Goal: Navigation & Orientation: Find specific page/section

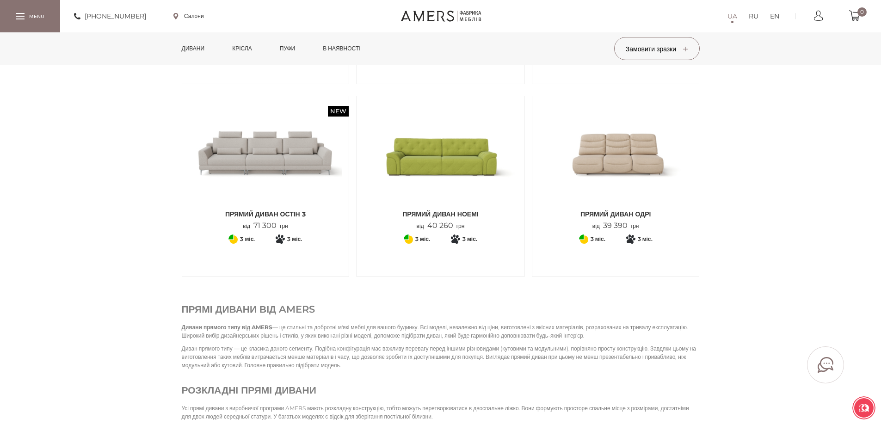
scroll to position [1064, 0]
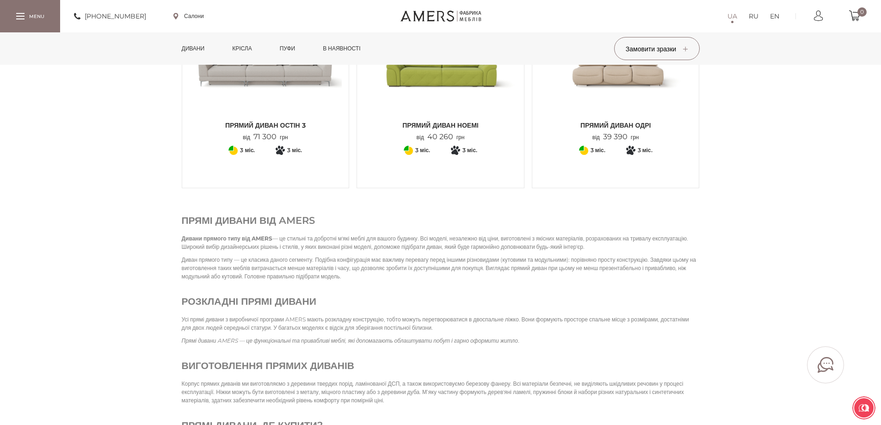
scroll to position [1110, 0]
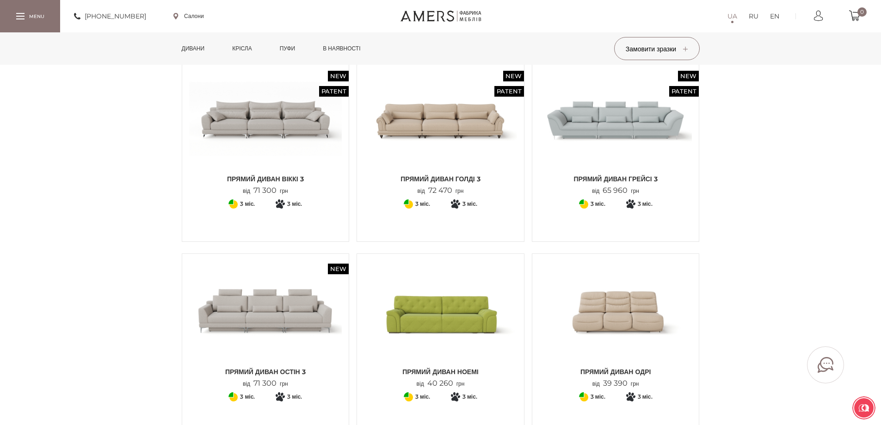
scroll to position [833, 0]
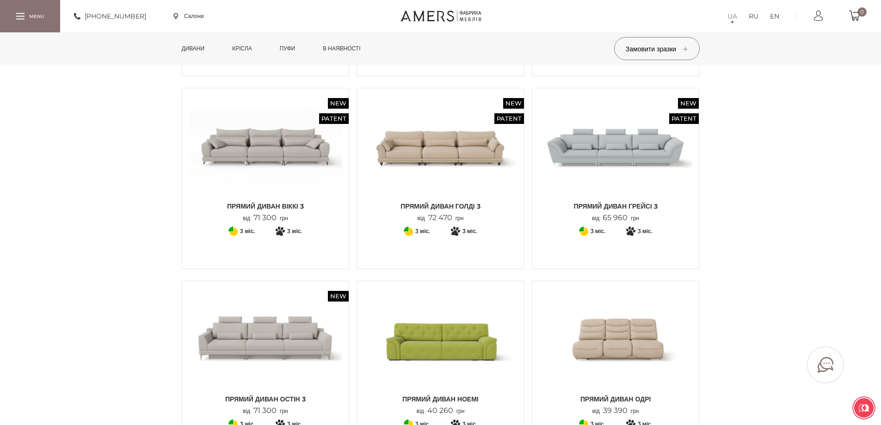
click at [191, 47] on link "Дивани" at bounding box center [193, 48] width 37 height 32
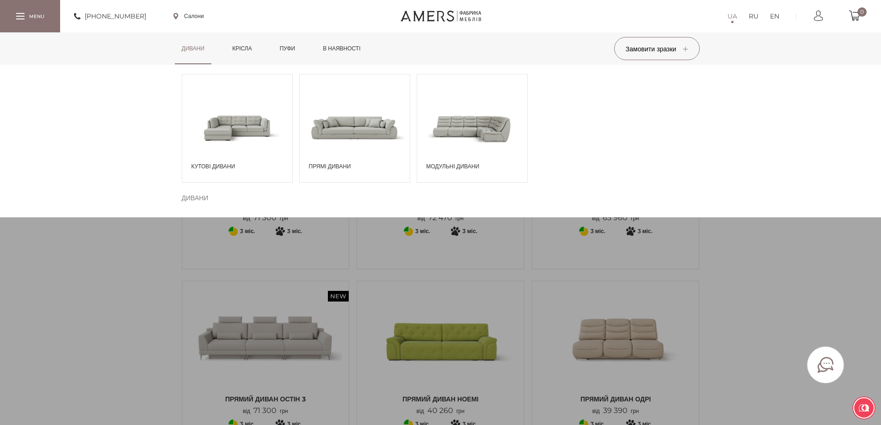
click at [339, 132] on span at bounding box center [355, 127] width 110 height 64
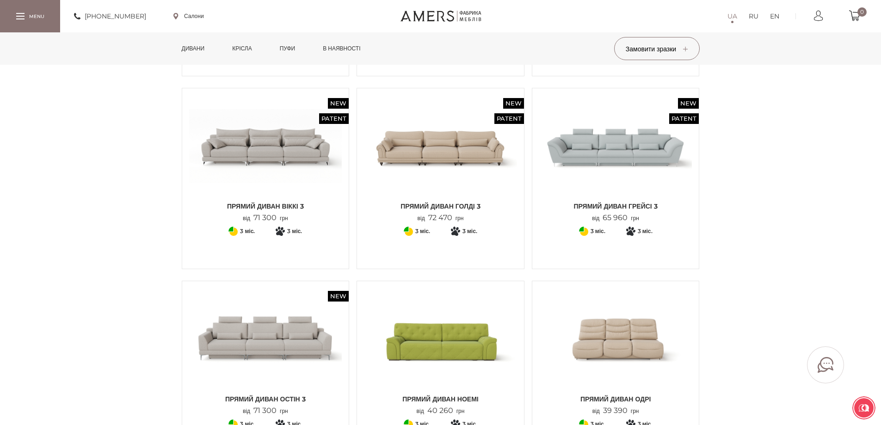
scroll to position [972, 0]
